Goal: Information Seeking & Learning: Understand process/instructions

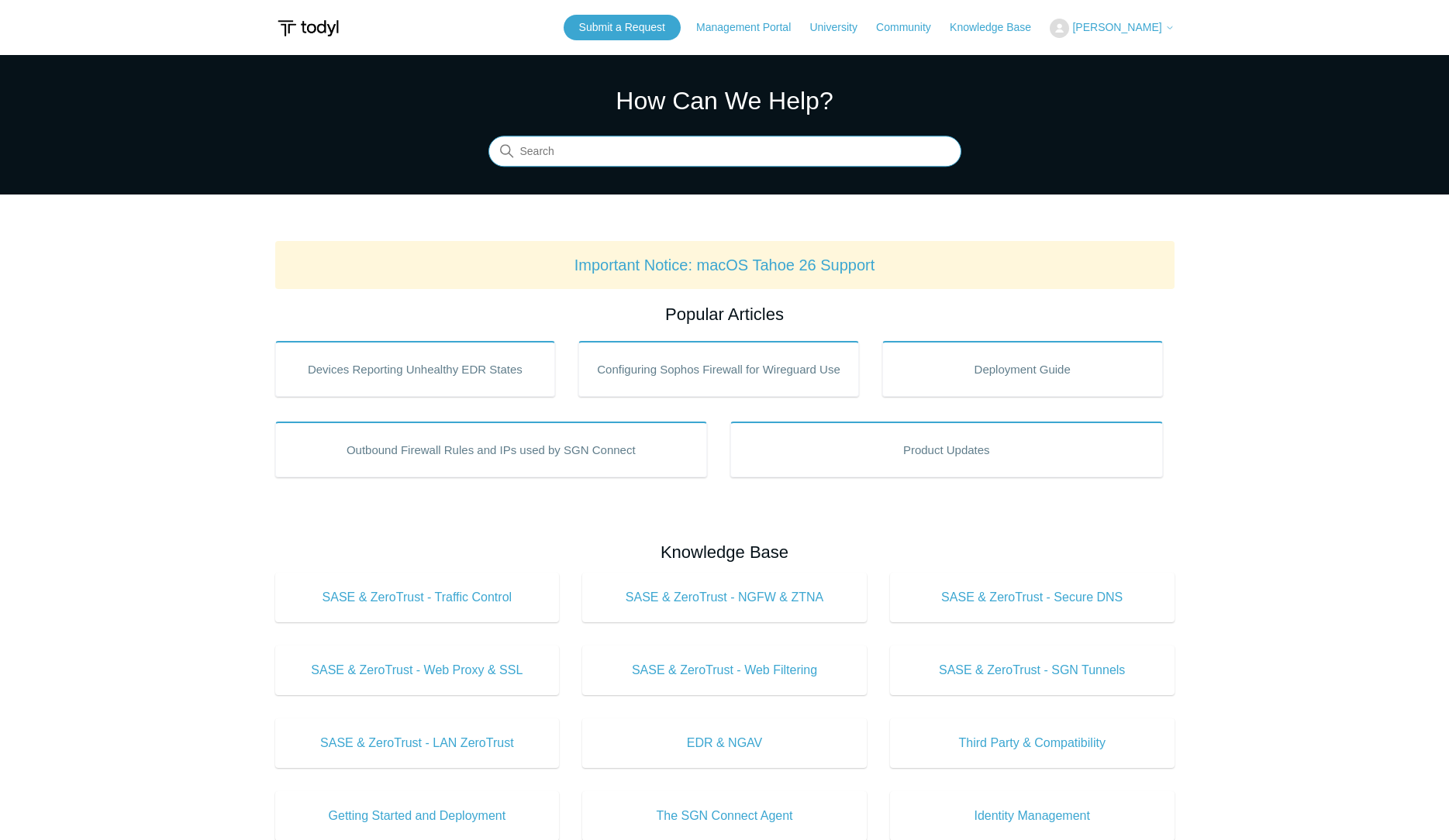
click at [672, 152] on input "Search" at bounding box center [725, 152] width 473 height 31
type input "windows firewall"
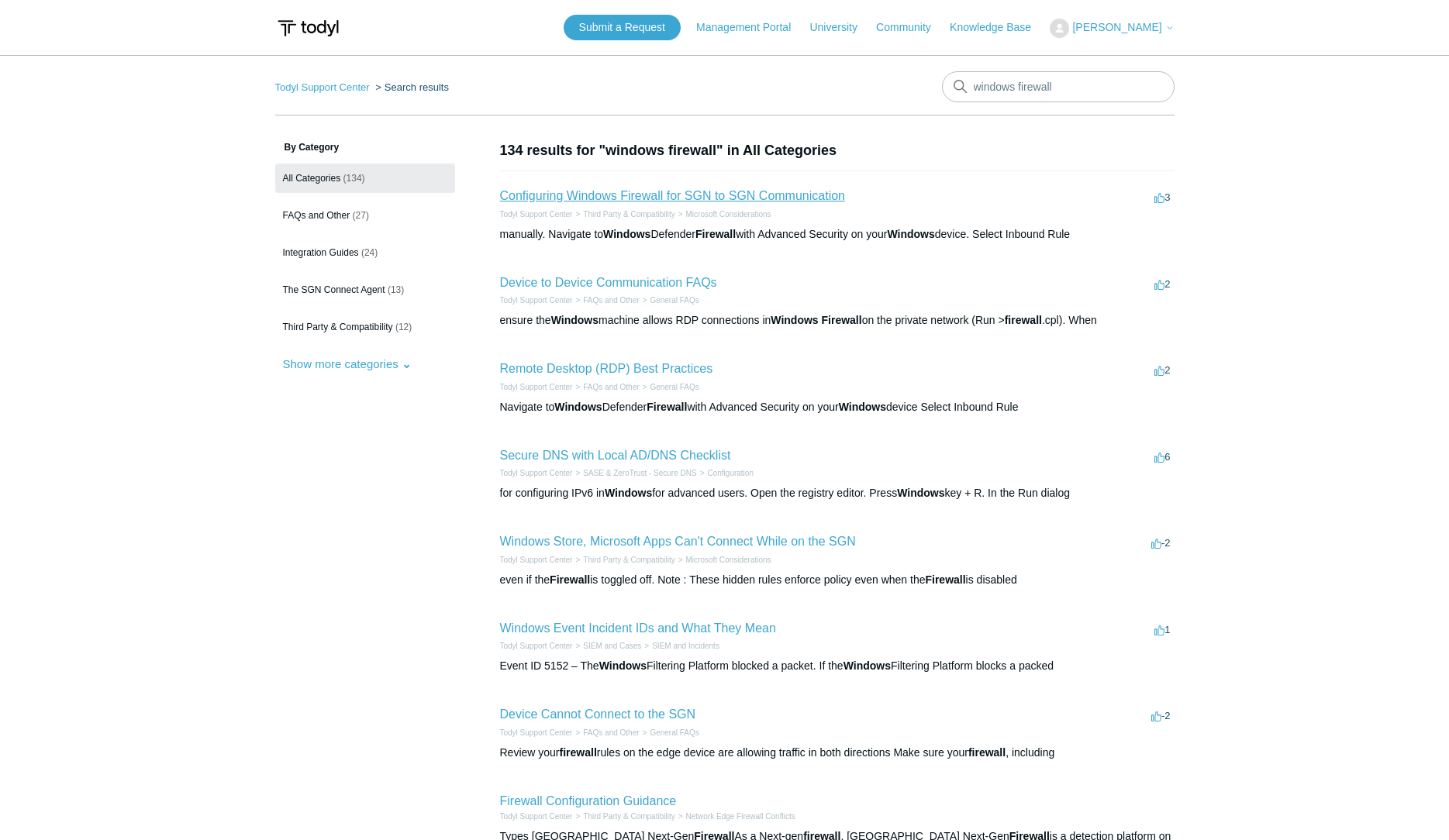
click at [794, 196] on link "Configuring Windows Firewall for SGN to SGN Communication" at bounding box center [673, 196] width 345 height 13
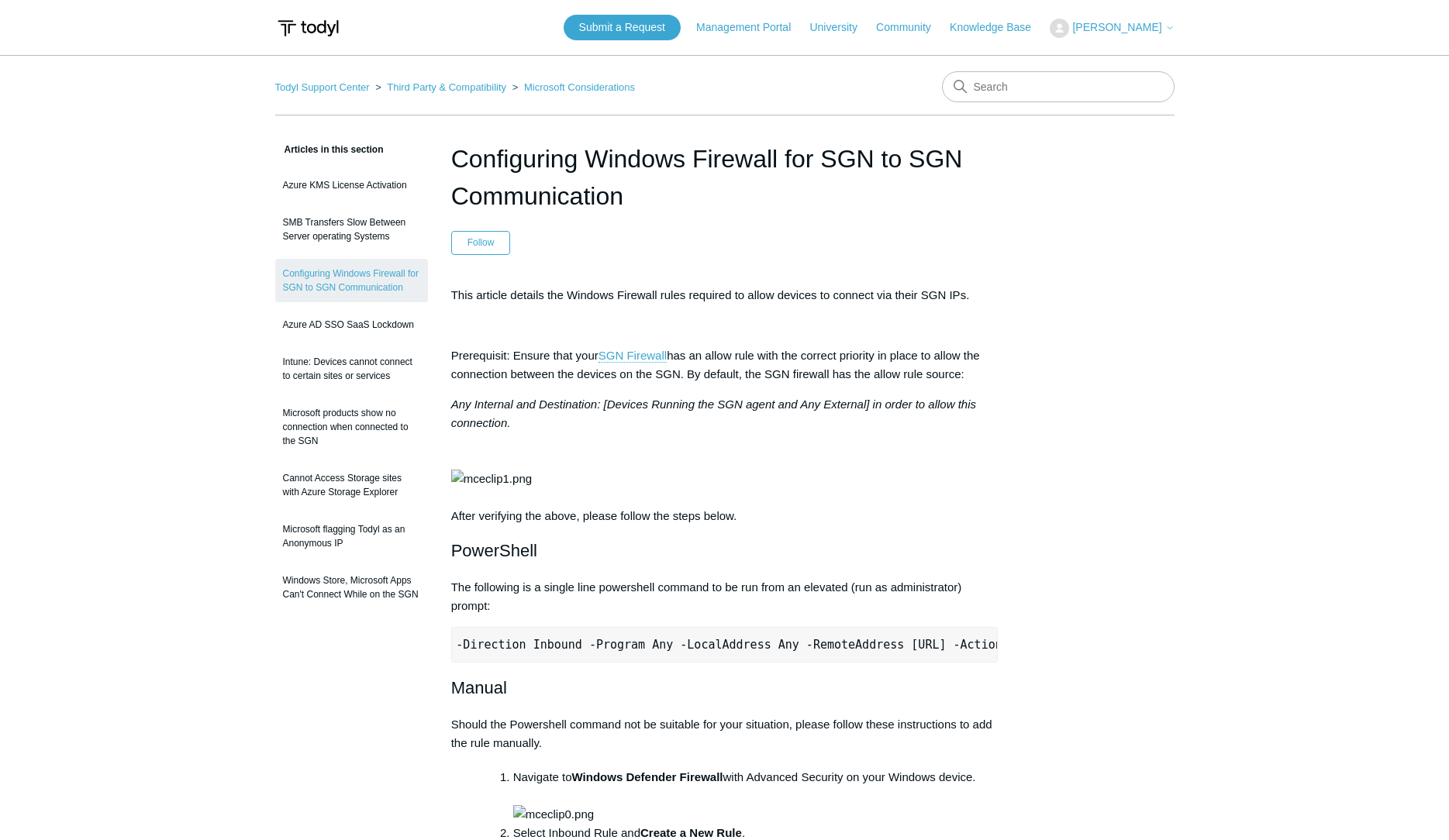
scroll to position [0, 488]
drag, startPoint x: 463, startPoint y: 703, endPoint x: 979, endPoint y: 706, distance: 516.0
click at [979, 663] on pre "New-NetFirewallRule -DisplayName "Todyl SGN Network" -Direction Inbound -Progra…" at bounding box center [724, 644] width 547 height 36
click at [986, 663] on pre "New-NetFirewallRule -DisplayName "Todyl SGN Network" -Direction Inbound -Progra…" at bounding box center [724, 644] width 547 height 36
click at [978, 663] on pre "New-NetFirewallRule -DisplayName "Todyl SGN Network" -Direction Inbound -Progra…" at bounding box center [724, 644] width 547 height 36
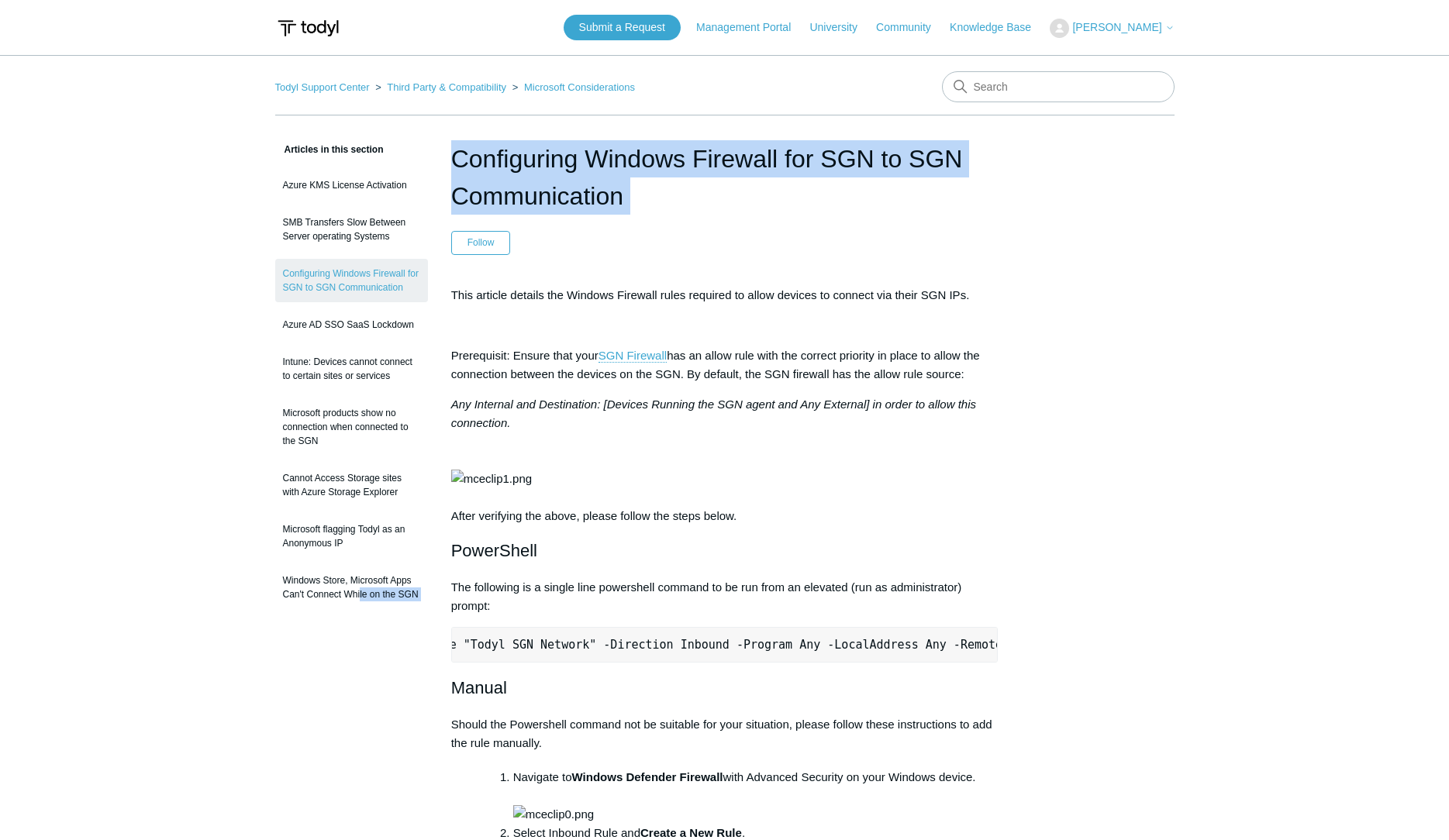
scroll to position [0, 0]
drag, startPoint x: 984, startPoint y: 703, endPoint x: 492, endPoint y: 708, distance: 492.0
click at [451, 663] on pre "New-NetFirewallRule -DisplayName "Todyl SGN Network" -Direction Inbound -Progra…" at bounding box center [724, 644] width 547 height 36
copy pre "New-NetFirewallRule -DisplayName "Todyl SGN Network" -Direction Inbound -Progra…"
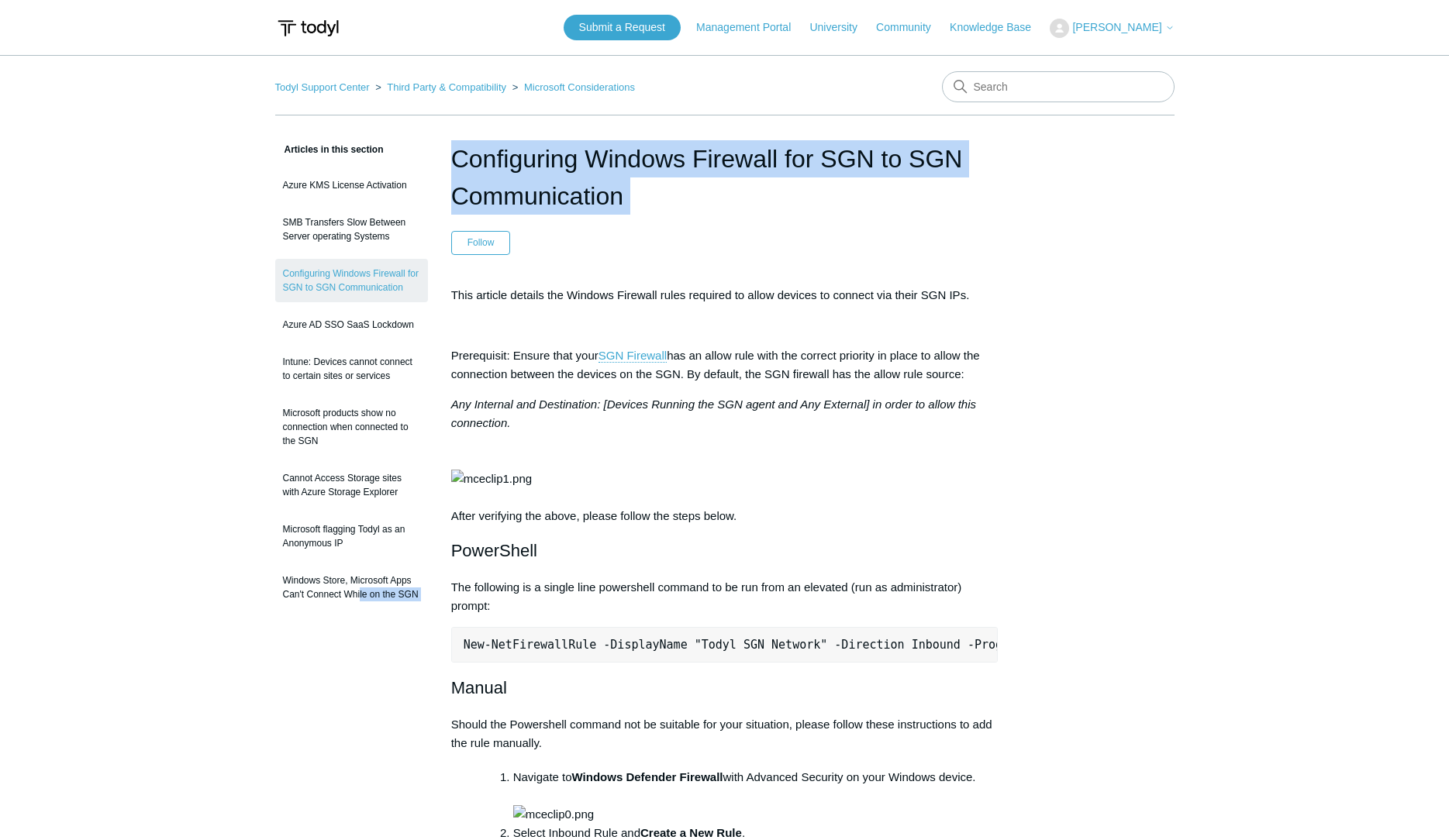
copy pre "New-NetFirewallRule -DisplayName "Todyl SGN Network" -Direction Inbound -Progra…"
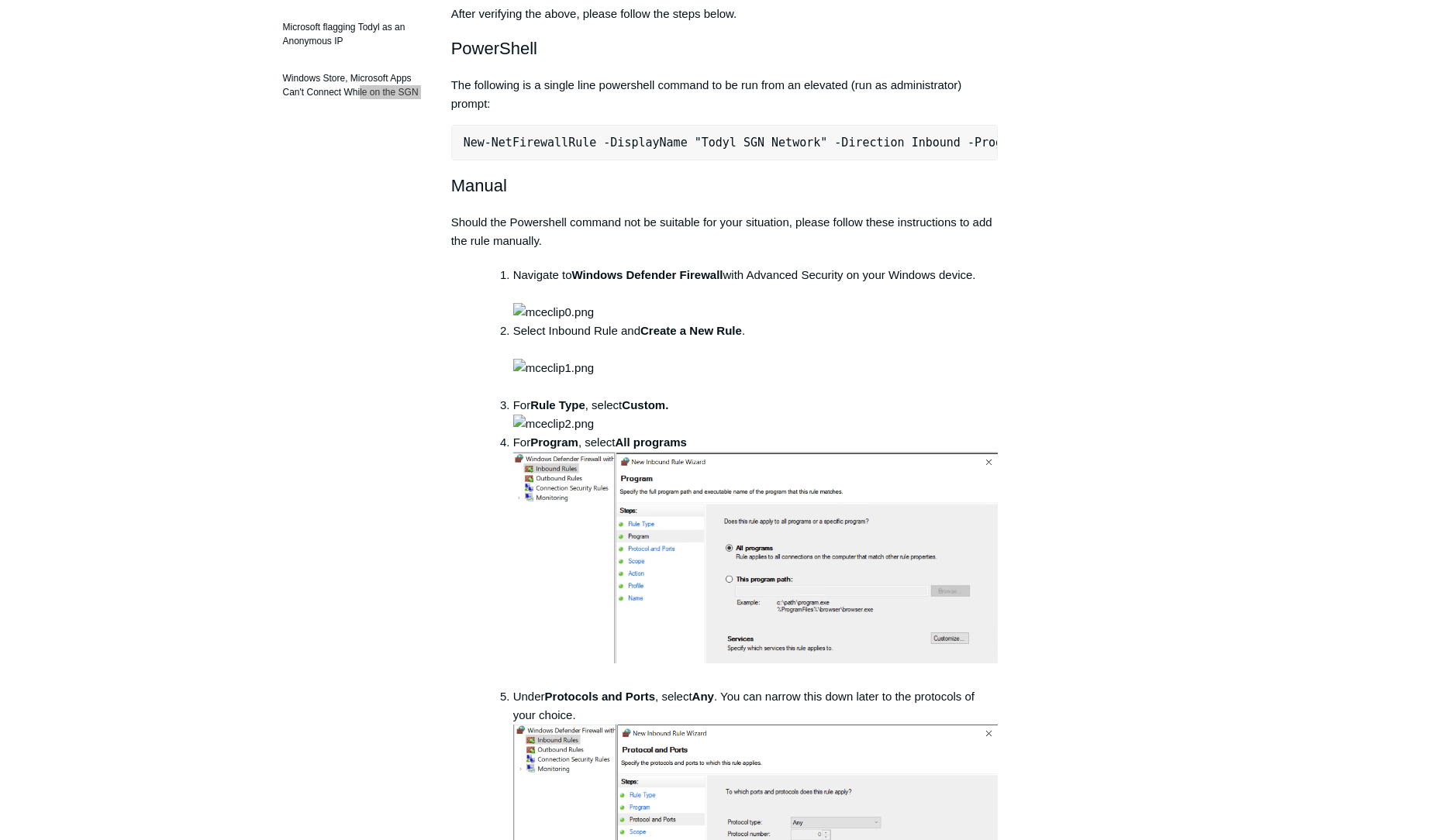
scroll to position [632, 0]
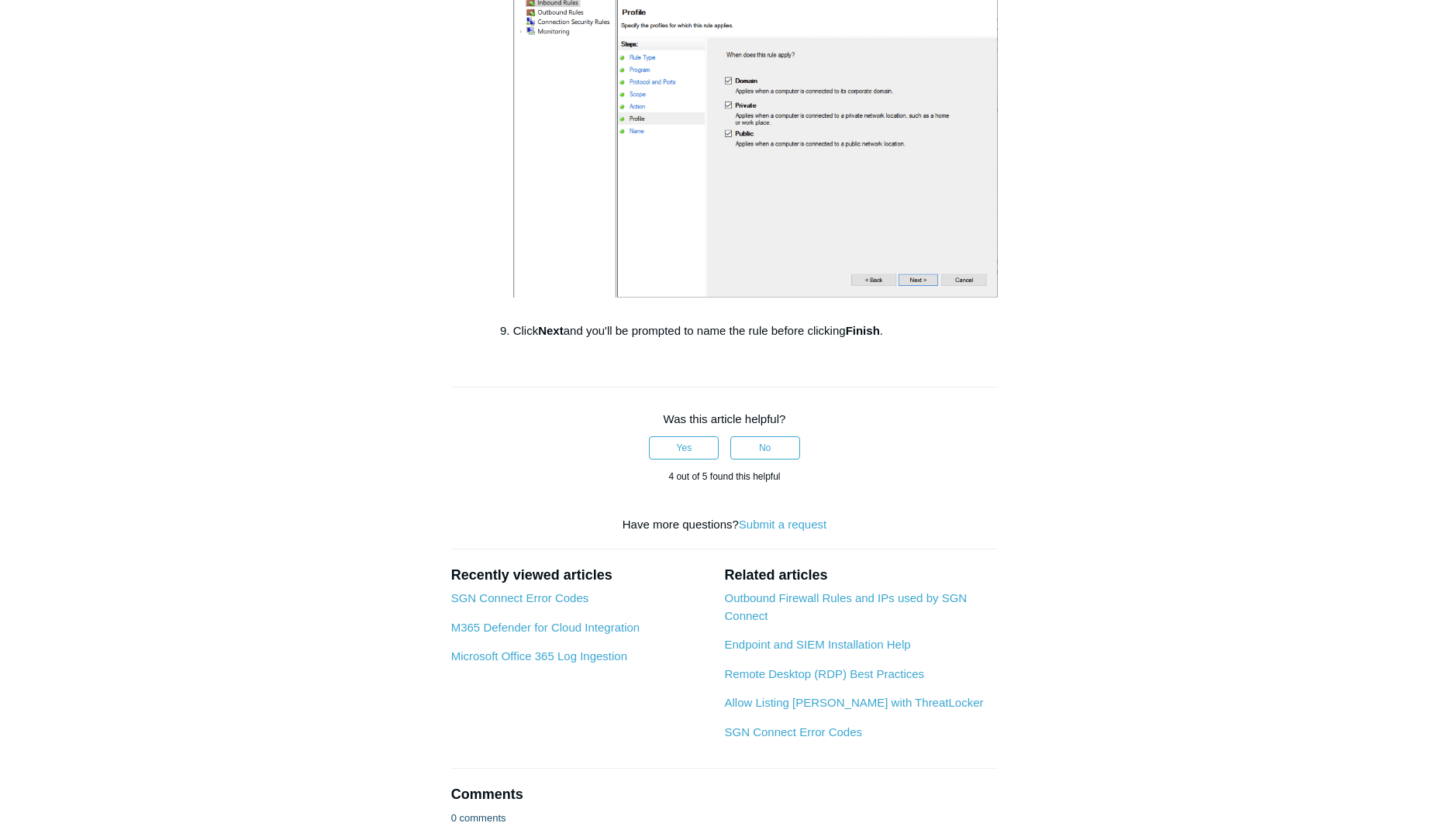
scroll to position [2255, 0]
